Goal: Task Accomplishment & Management: Use online tool/utility

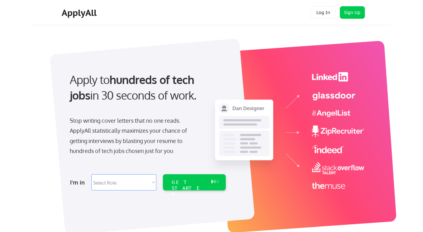
click at [127, 179] on select "Select Role Software Engineering Product Management Customer Success Sales UI/U…" at bounding box center [123, 182] width 65 height 16
select select ""it_security""
click at [91, 174] on select "Select Role Software Engineering Product Management Customer Success Sales UI/U…" at bounding box center [123, 182] width 65 height 16
click at [194, 182] on div "GET STARTED" at bounding box center [187, 188] width 33 height 18
select select ""it_security""
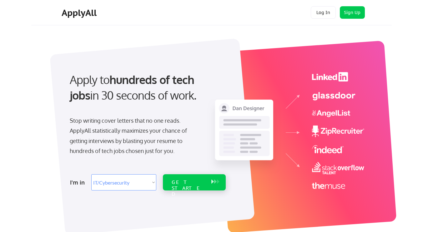
select select ""it_security""
